Goal: Task Accomplishment & Management: Manage account settings

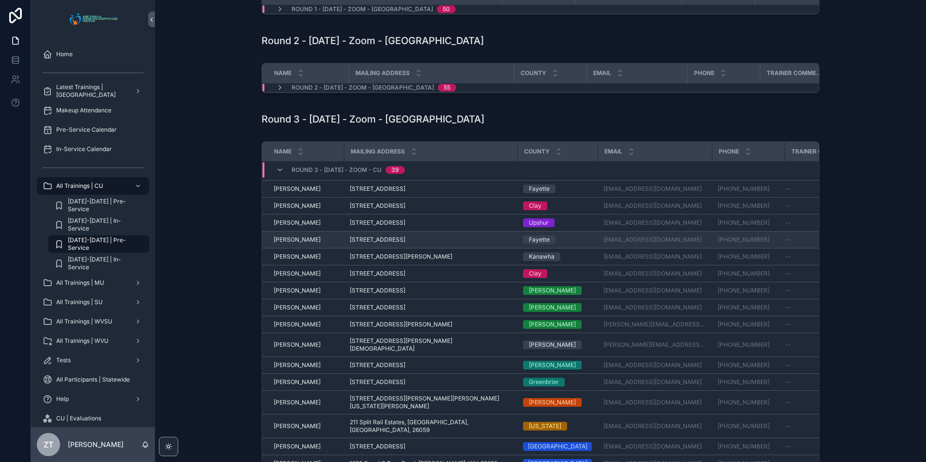
click at [303, 244] on span "[PERSON_NAME]" at bounding box center [297, 240] width 47 height 8
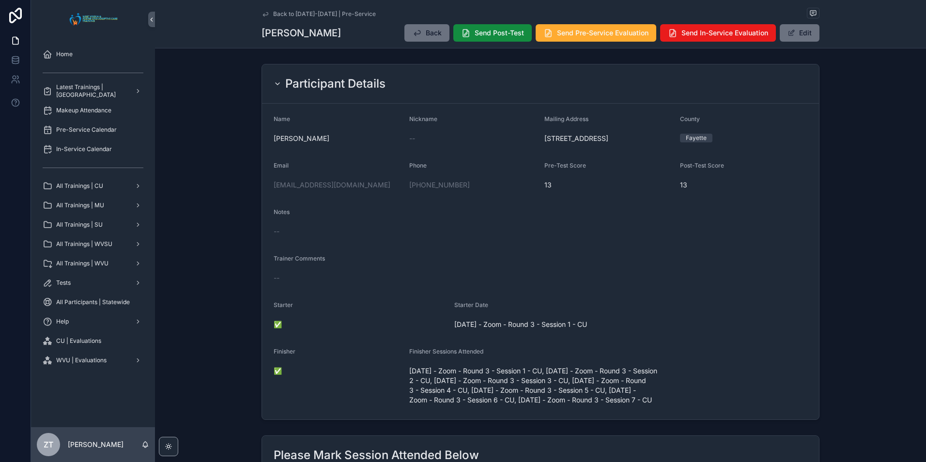
click at [261, 12] on icon "scrollable content" at bounding box center [265, 14] width 8 height 8
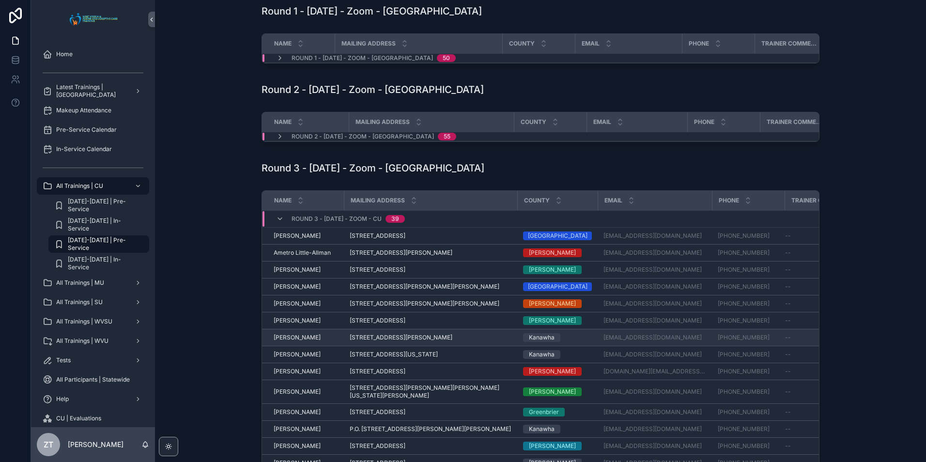
scroll to position [48, 0]
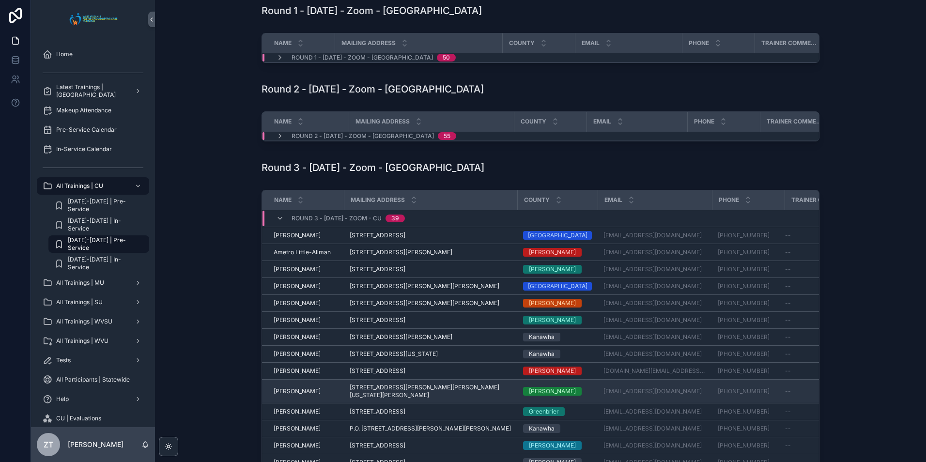
click at [292, 395] on span "[PERSON_NAME]" at bounding box center [297, 391] width 47 height 8
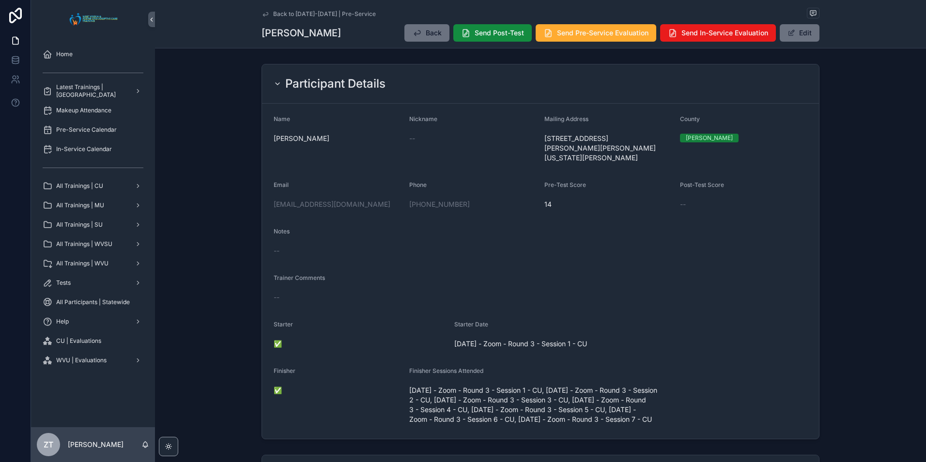
click at [263, 15] on icon "scrollable content" at bounding box center [265, 14] width 5 height 4
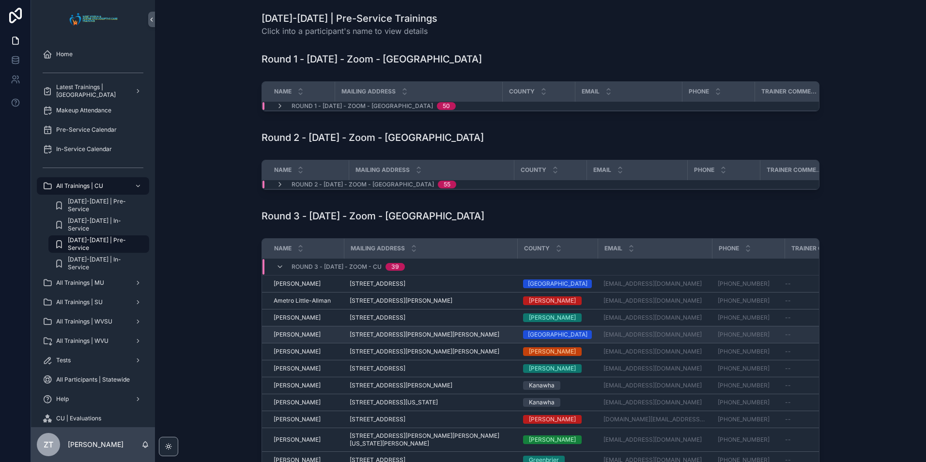
click at [295, 338] on span "[PERSON_NAME]" at bounding box center [297, 335] width 47 height 8
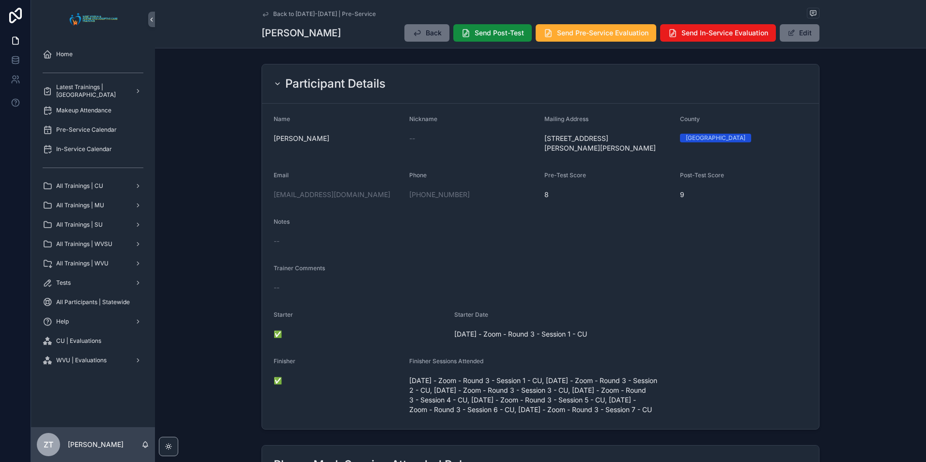
click at [266, 12] on icon "scrollable content" at bounding box center [265, 14] width 8 height 8
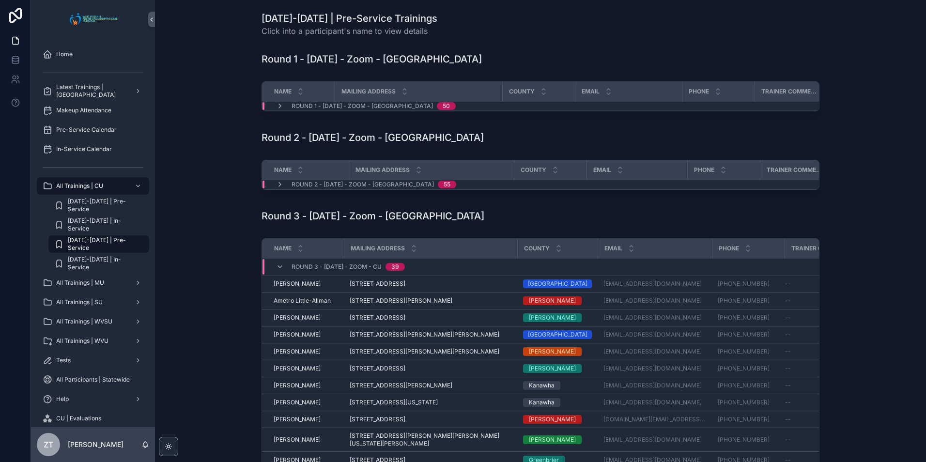
scroll to position [48, 0]
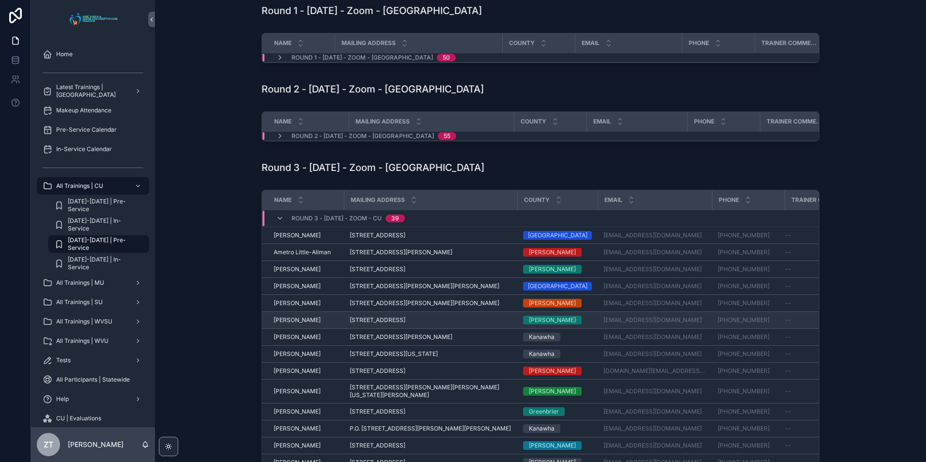
click at [296, 324] on span "[PERSON_NAME]" at bounding box center [297, 320] width 47 height 8
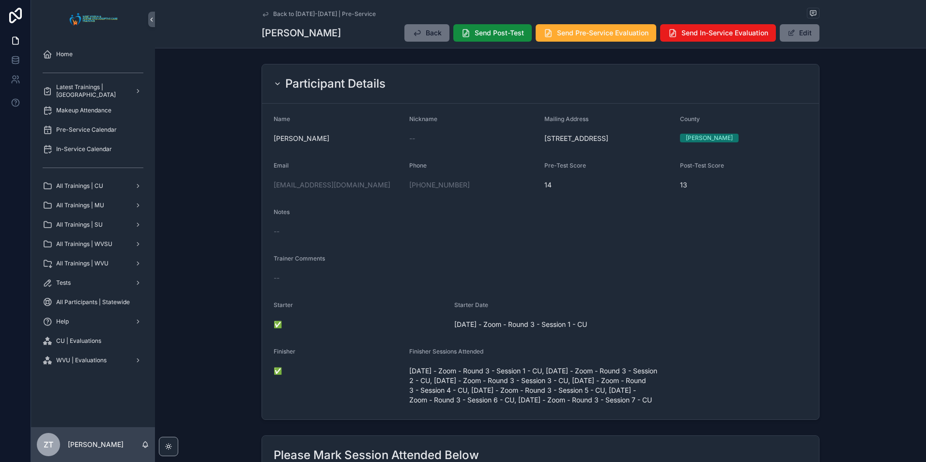
click at [261, 15] on icon "scrollable content" at bounding box center [265, 14] width 8 height 8
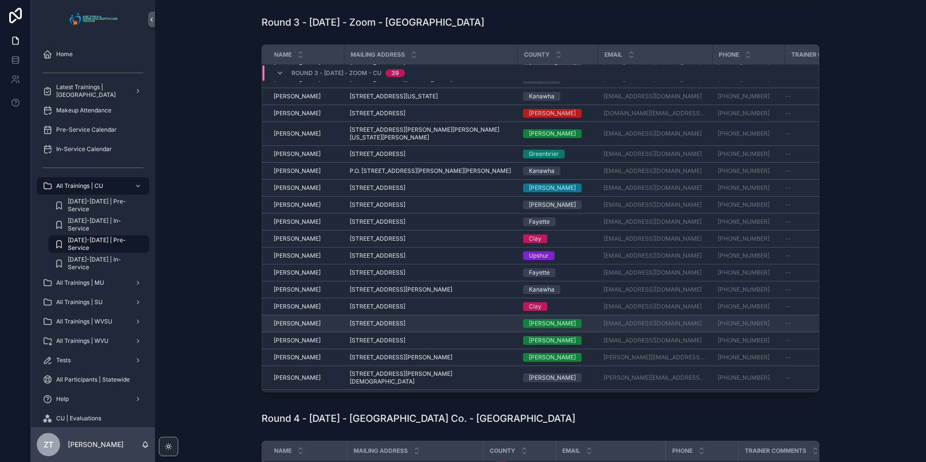
scroll to position [145, 0]
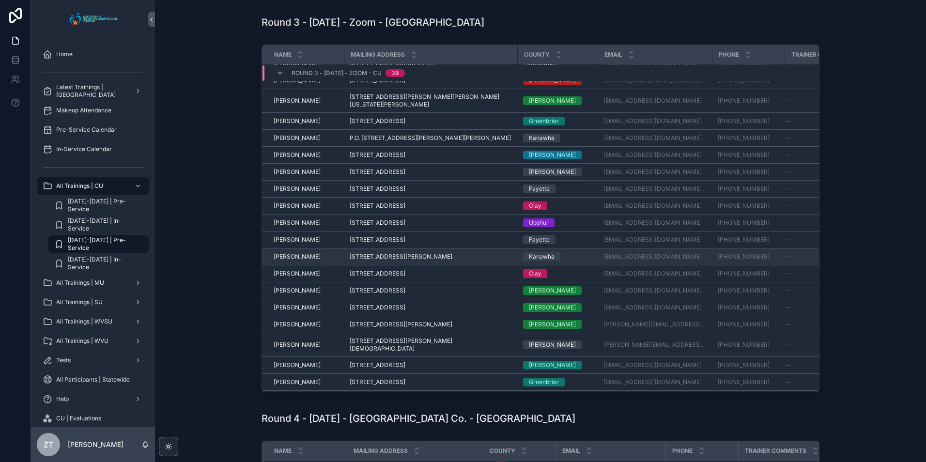
click at [292, 257] on span "[PERSON_NAME]" at bounding box center [297, 257] width 47 height 8
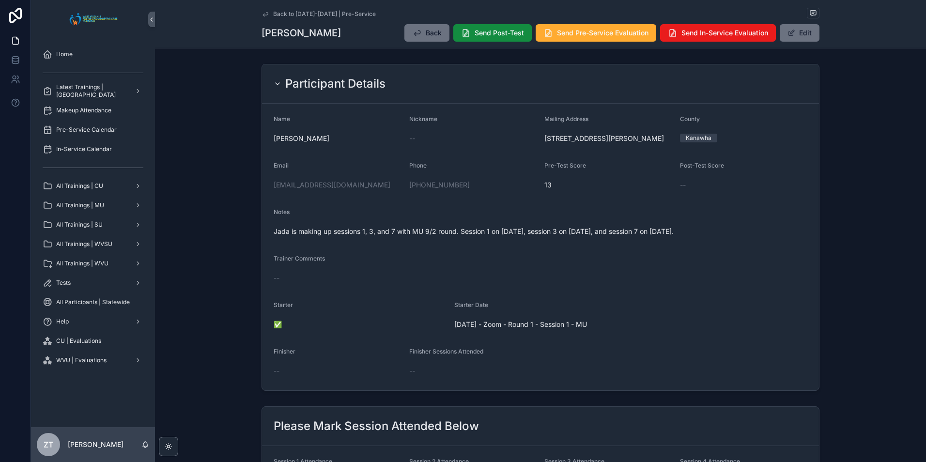
click at [263, 14] on icon "scrollable content" at bounding box center [265, 14] width 5 height 4
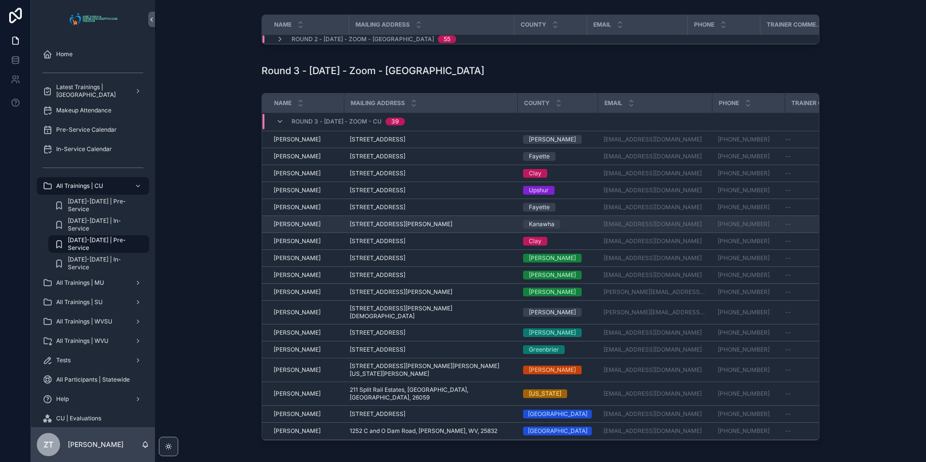
scroll to position [256, 0]
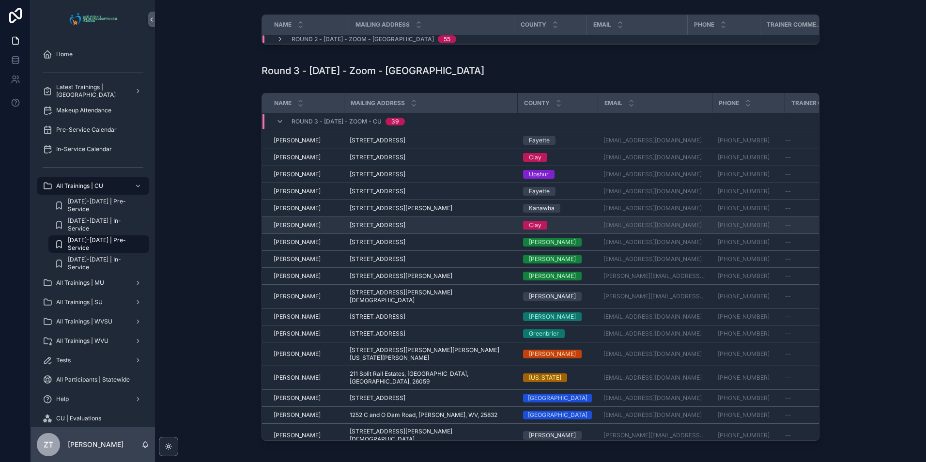
click at [296, 226] on span "[PERSON_NAME]" at bounding box center [297, 225] width 47 height 8
